Goal: Task Accomplishment & Management: Manage account settings

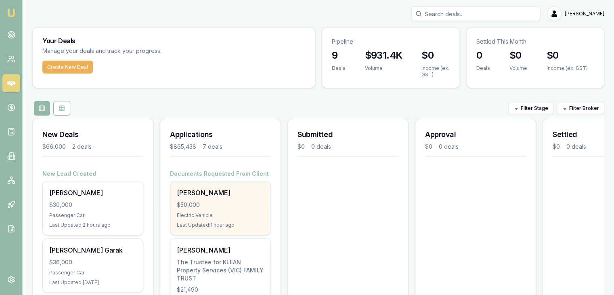
click at [222, 210] on div "[PERSON_NAME] $50,000 Electric Vehicle Last Updated: 1 hour ago" at bounding box center [220, 207] width 100 height 53
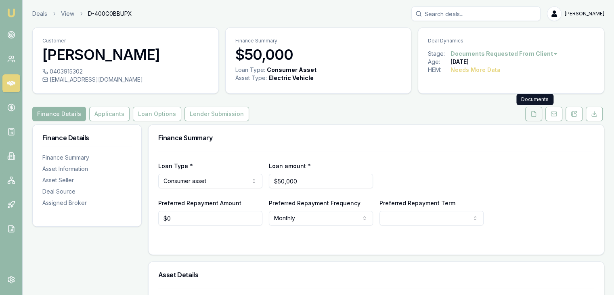
click at [531, 118] on button at bounding box center [533, 114] width 17 height 15
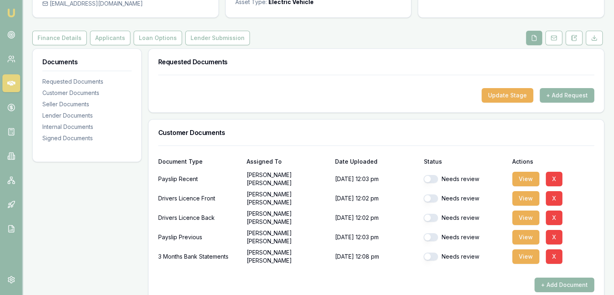
scroll to position [81, 0]
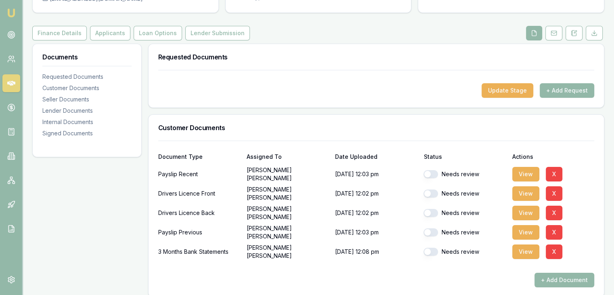
click at [430, 233] on button "button" at bounding box center [430, 232] width 15 height 8
checkbox input "false"
checkbox input "true"
click at [518, 230] on button "View" at bounding box center [525, 232] width 27 height 15
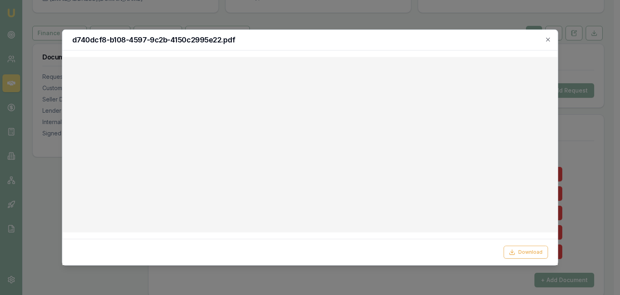
click at [545, 48] on div "d740dcf8-b108-4597-9c2b-4150c2995e22.pdf" at bounding box center [310, 40] width 495 height 21
click at [548, 37] on icon "button" at bounding box center [547, 39] width 6 height 6
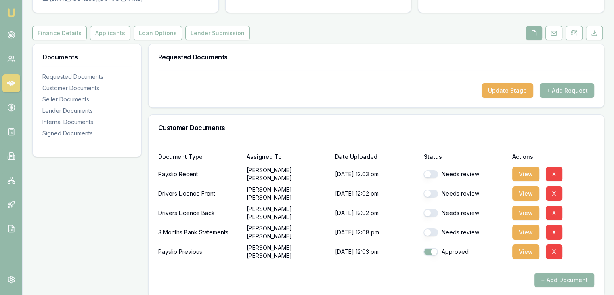
click at [428, 171] on button "button" at bounding box center [430, 174] width 15 height 8
checkbox input "true"
click at [529, 173] on button "View" at bounding box center [525, 174] width 27 height 15
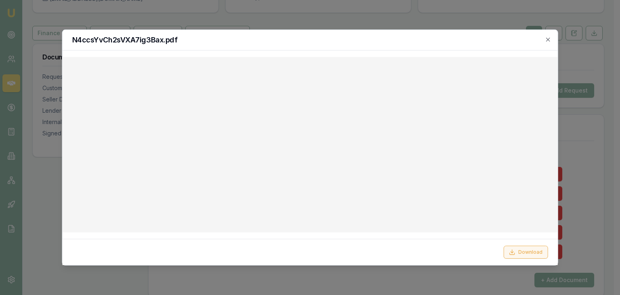
click at [515, 252] on icon at bounding box center [511, 252] width 6 height 6
click at [548, 39] on icon "button" at bounding box center [548, 40] width 4 height 4
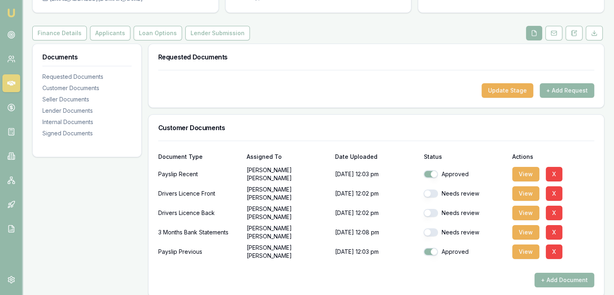
click at [429, 193] on button "button" at bounding box center [430, 193] width 15 height 8
checkbox input "true"
click at [426, 214] on button "button" at bounding box center [430, 213] width 15 height 8
checkbox input "true"
click at [428, 232] on button "button" at bounding box center [430, 232] width 15 height 8
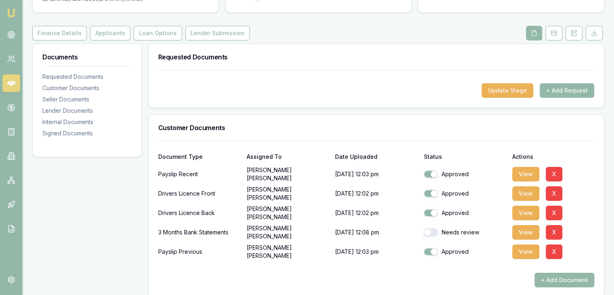
checkbox input "true"
click at [522, 189] on button "View" at bounding box center [525, 193] width 27 height 15
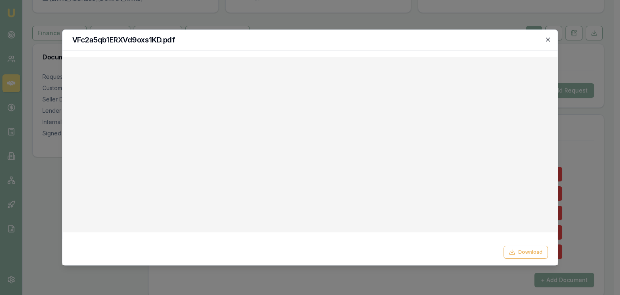
click at [547, 37] on icon "button" at bounding box center [547, 39] width 6 height 6
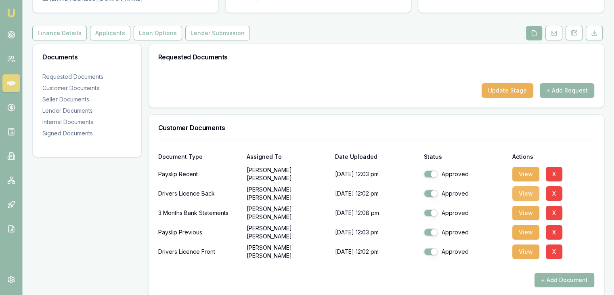
click at [520, 188] on button "View" at bounding box center [525, 193] width 27 height 15
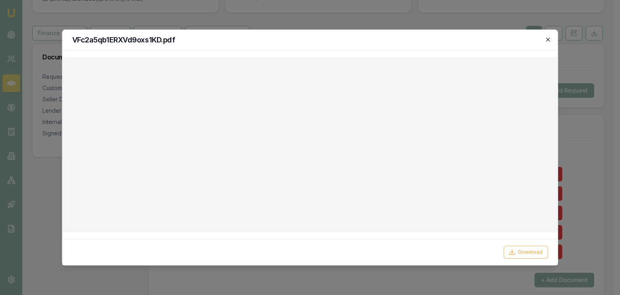
click at [549, 39] on icon "button" at bounding box center [548, 40] width 4 height 4
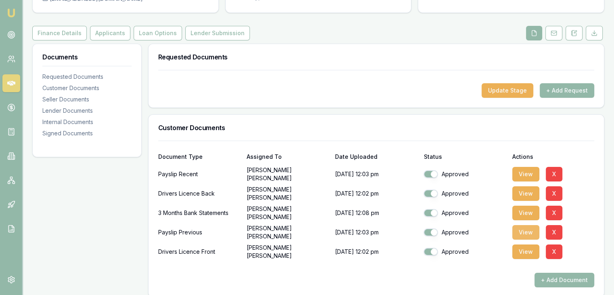
click at [516, 230] on button "View" at bounding box center [525, 232] width 27 height 15
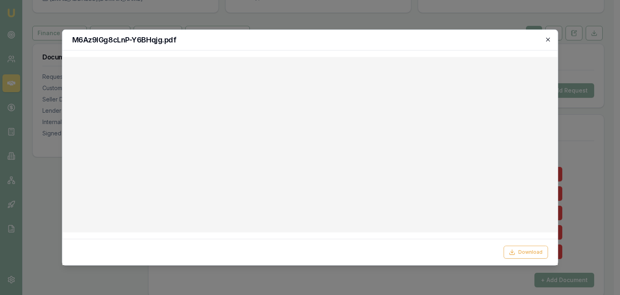
click at [548, 39] on icon "button" at bounding box center [548, 40] width 4 height 4
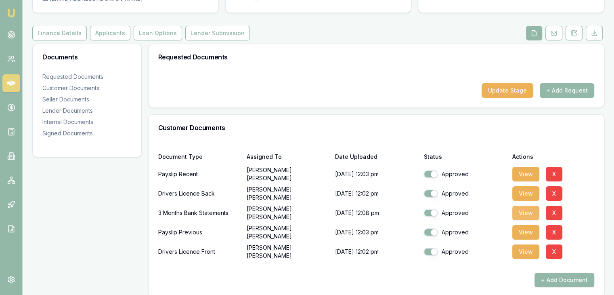
click at [517, 214] on button "View" at bounding box center [525, 212] width 27 height 15
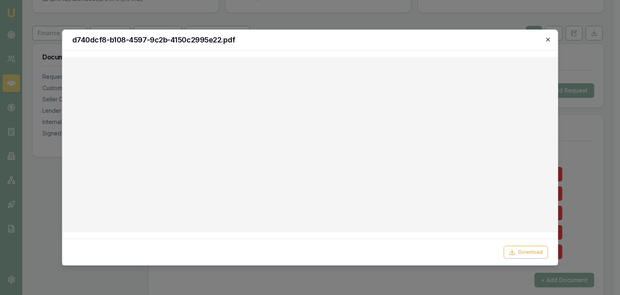
click at [547, 39] on icon "button" at bounding box center [548, 40] width 4 height 4
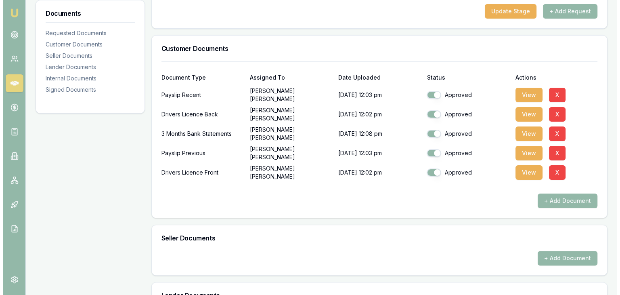
scroll to position [160, 0]
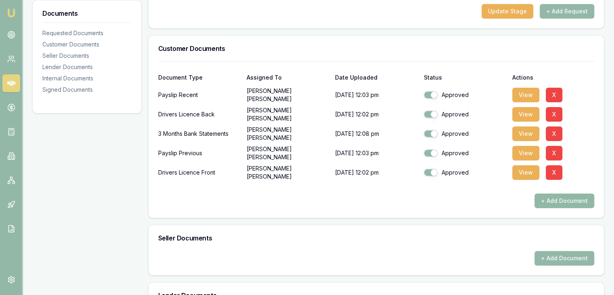
click at [544, 200] on button "+ Add Document" at bounding box center [564, 200] width 60 height 15
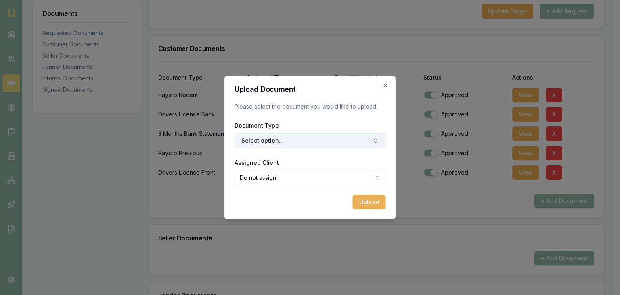
click at [313, 137] on button "Select option..." at bounding box center [309, 140] width 151 height 15
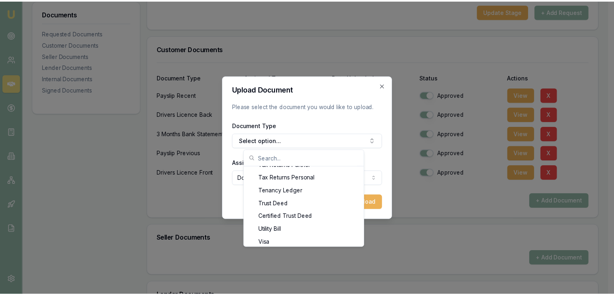
scroll to position [904, 0]
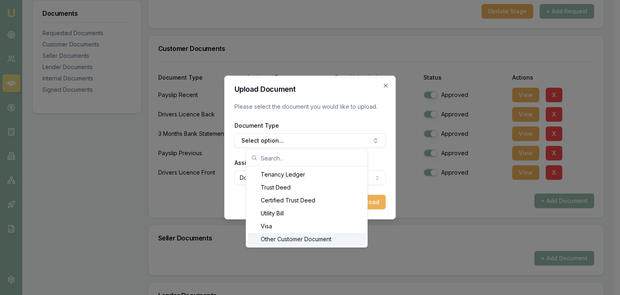
click at [294, 237] on div "Other Customer Document" at bounding box center [307, 238] width 118 height 13
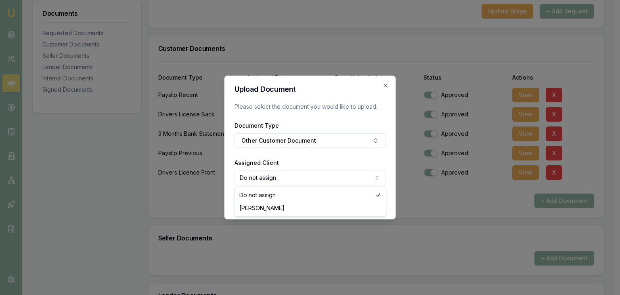
click at [282, 214] on div "Do not assign Vivian Dabre" at bounding box center [309, 201] width 151 height 29
select select "U-R0Q3E7OWLP"
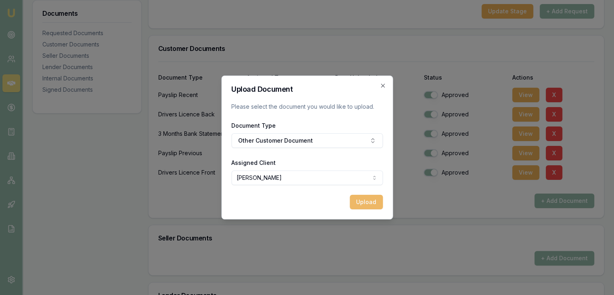
click at [359, 205] on button "Upload" at bounding box center [365, 201] width 33 height 15
click at [381, 86] on icon "button" at bounding box center [382, 85] width 6 height 6
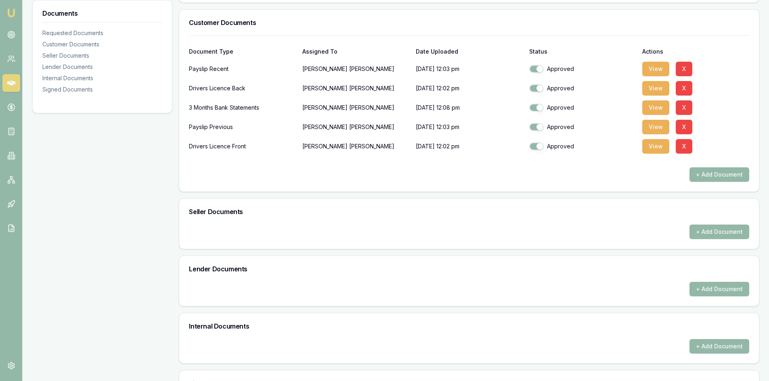
scroll to position [185, 0]
click at [613, 144] on button "View" at bounding box center [655, 147] width 27 height 15
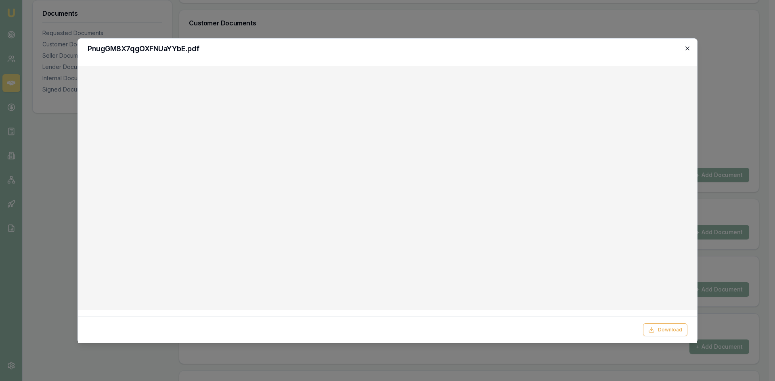
click at [613, 46] on icon "button" at bounding box center [687, 48] width 6 height 6
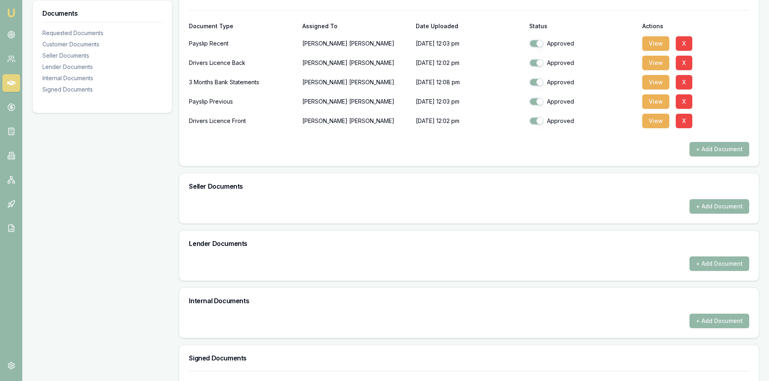
scroll to position [306, 0]
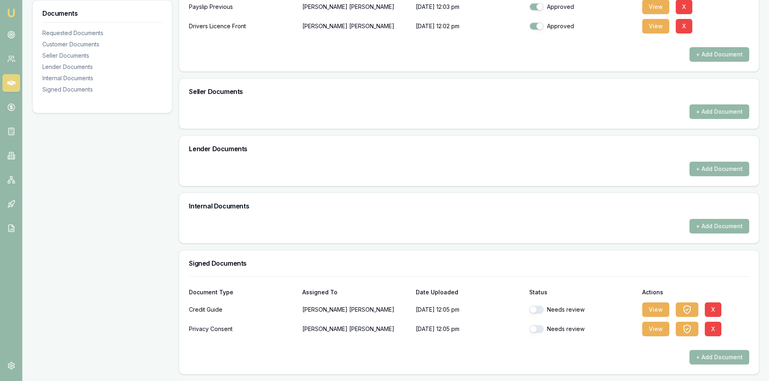
click at [537, 294] on button "button" at bounding box center [536, 310] width 15 height 8
checkbox input "false"
click at [537, 294] on button "button" at bounding box center [536, 329] width 15 height 8
checkbox input "false"
click at [532, 294] on button "button" at bounding box center [536, 310] width 15 height 8
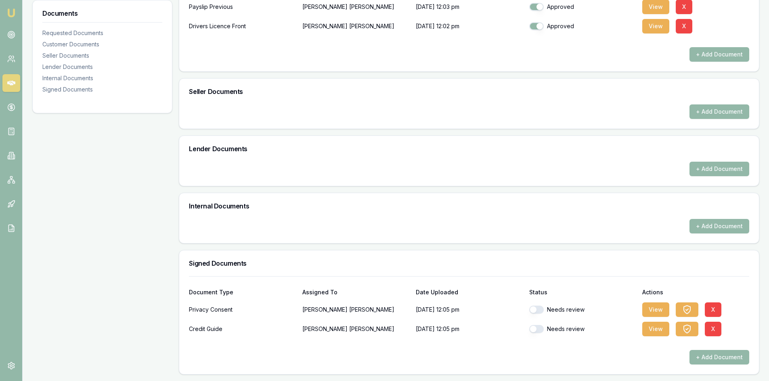
checkbox input "true"
click at [540, 294] on button "button" at bounding box center [536, 329] width 15 height 8
checkbox input "true"
click at [613, 294] on button "View" at bounding box center [655, 310] width 27 height 15
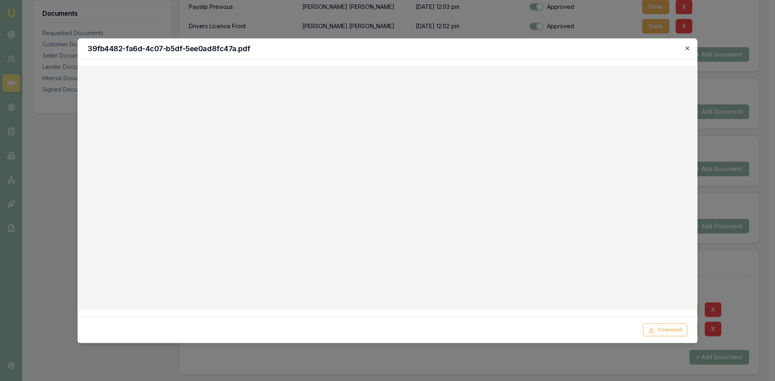
click at [613, 50] on icon "button" at bounding box center [687, 48] width 6 height 6
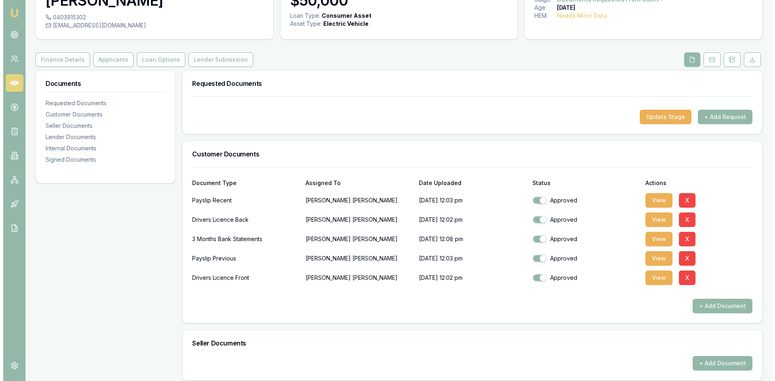
scroll to position [56, 0]
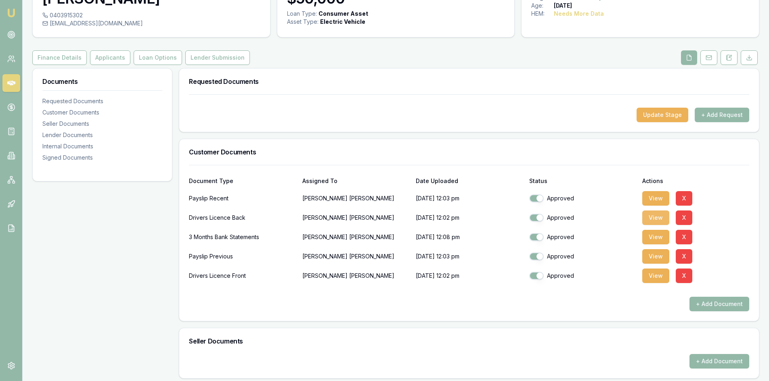
click at [613, 222] on button "View" at bounding box center [655, 218] width 27 height 15
